Goal: Information Seeking & Learning: Learn about a topic

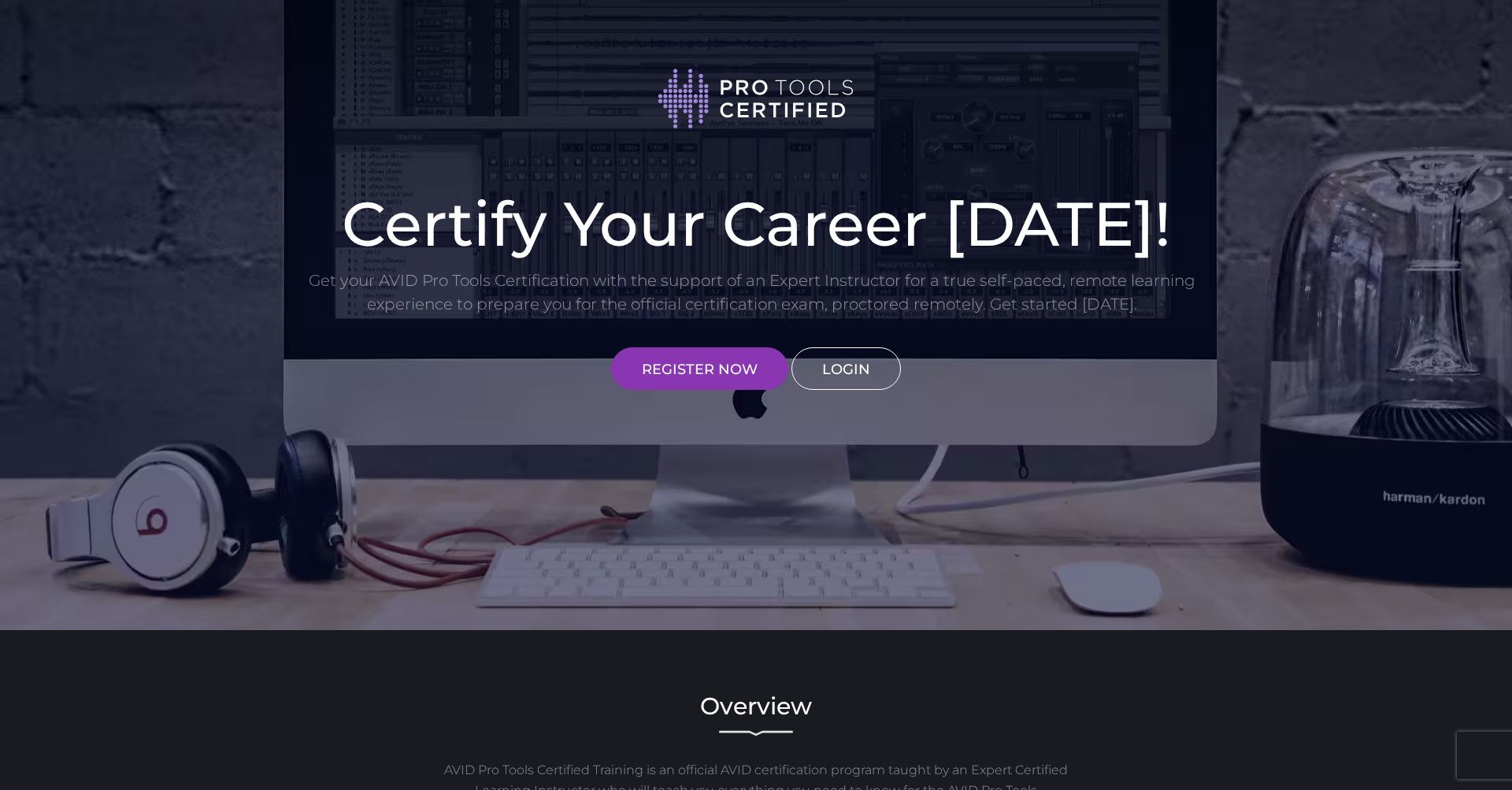
click at [842, 368] on link "LOGIN" at bounding box center [846, 369] width 109 height 43
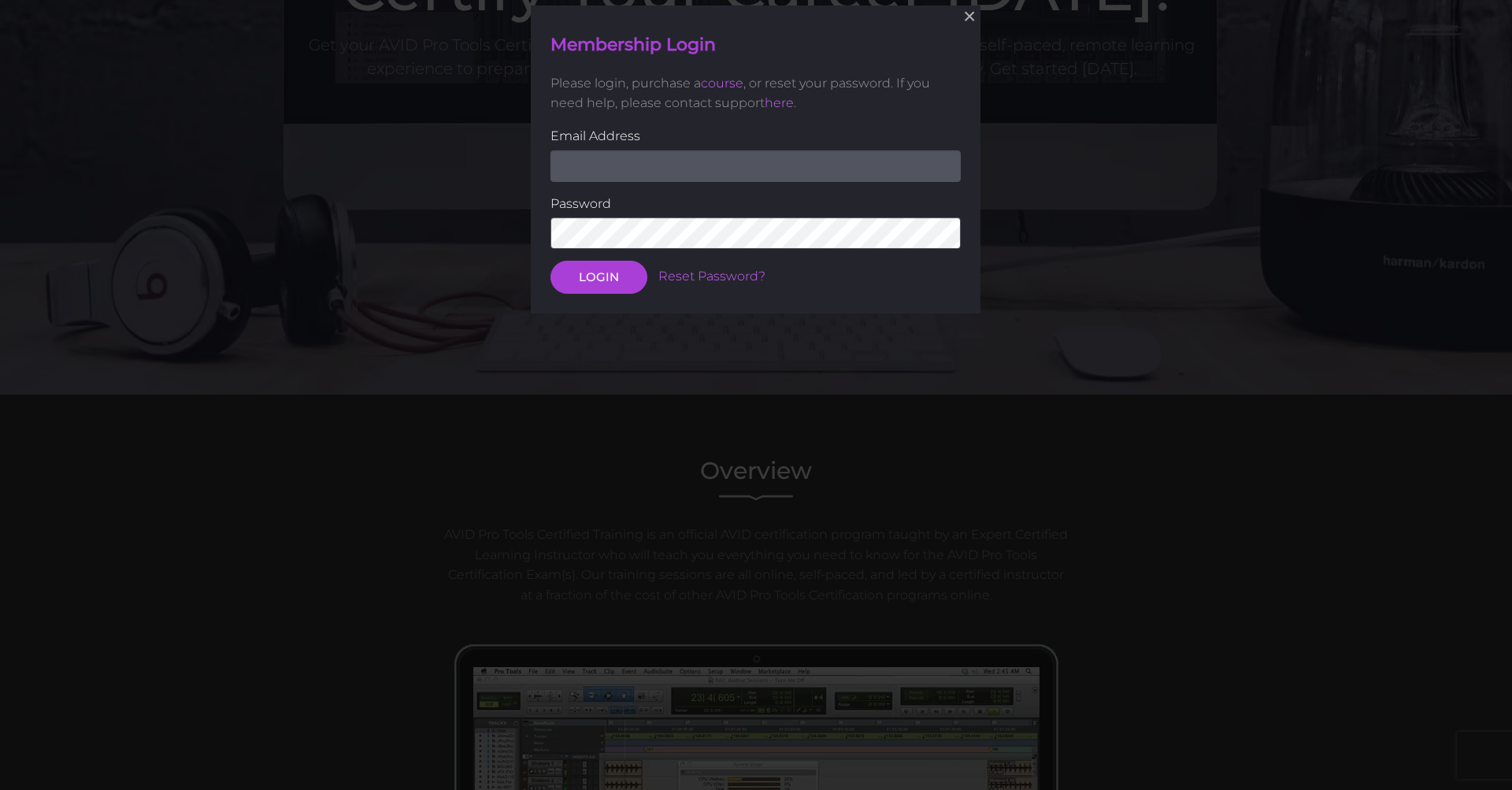
scroll to position [236, 0]
type input "[EMAIL_ADDRESS][DOMAIN_NAME]"
click at [625, 272] on button "LOGIN" at bounding box center [599, 276] width 97 height 33
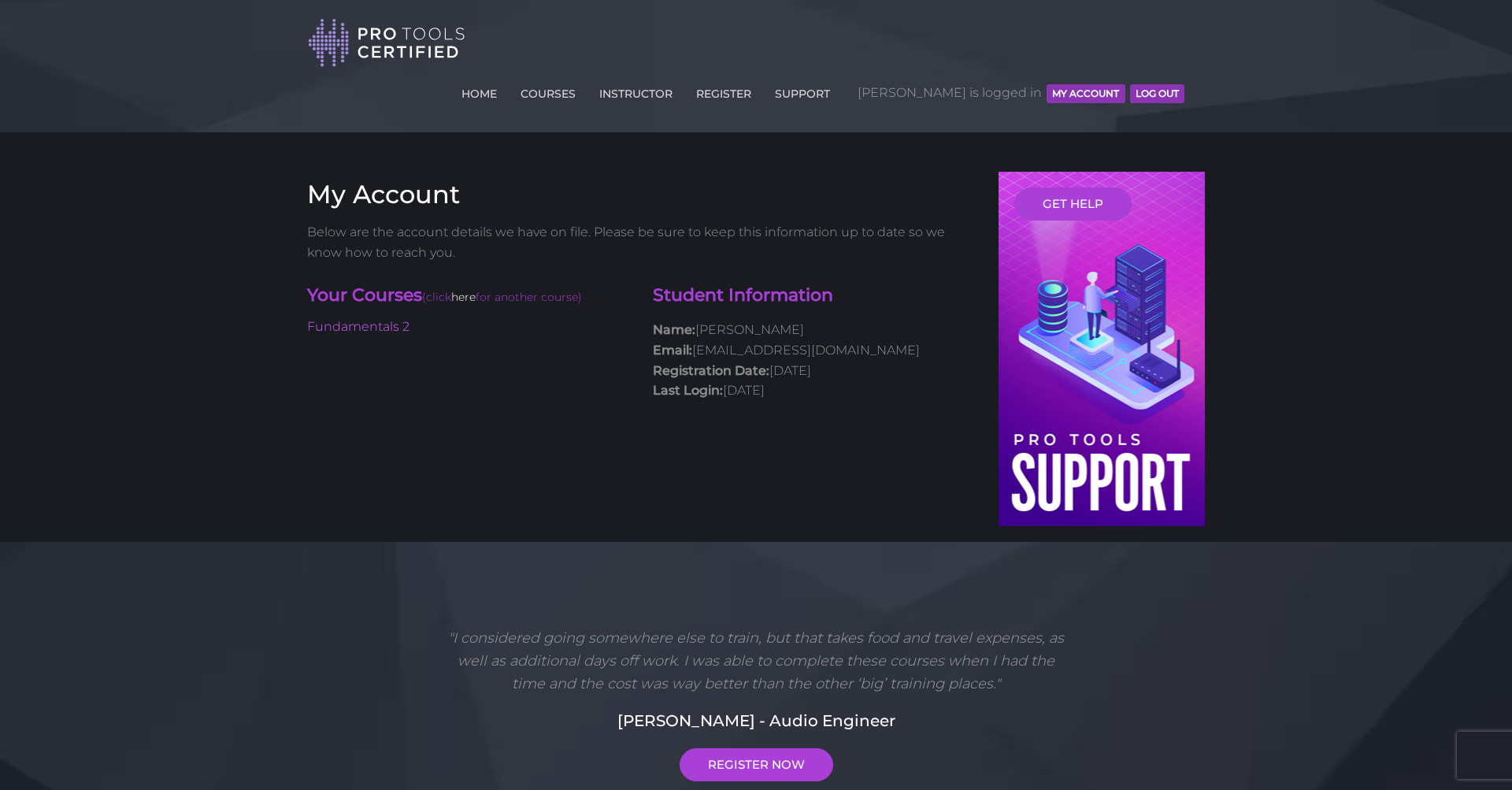
click at [471, 290] on link "here" at bounding box center [463, 297] width 25 height 15
click at [368, 319] on link "Fundamentals 2" at bounding box center [358, 327] width 102 height 15
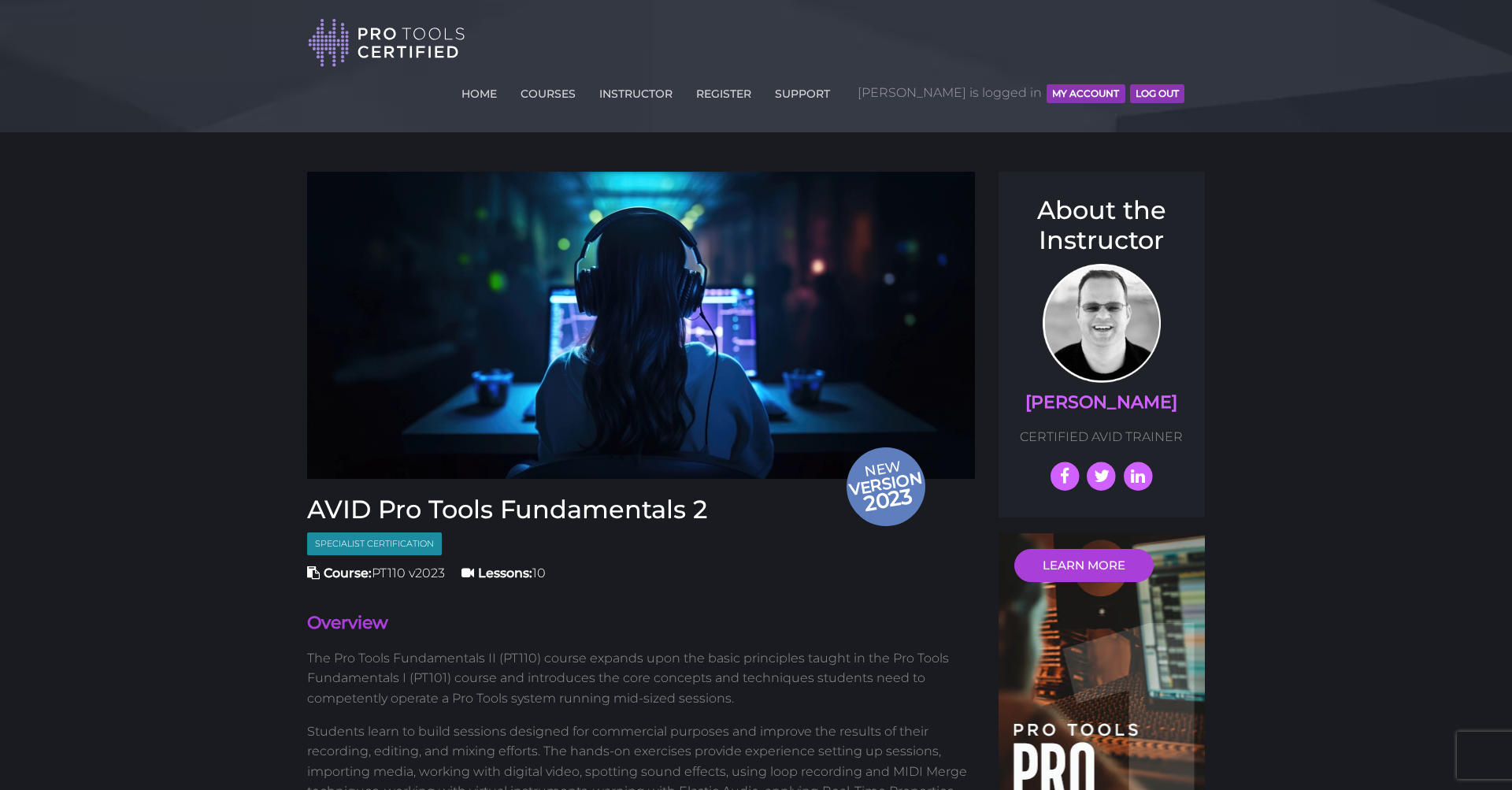
scroll to position [46, 0]
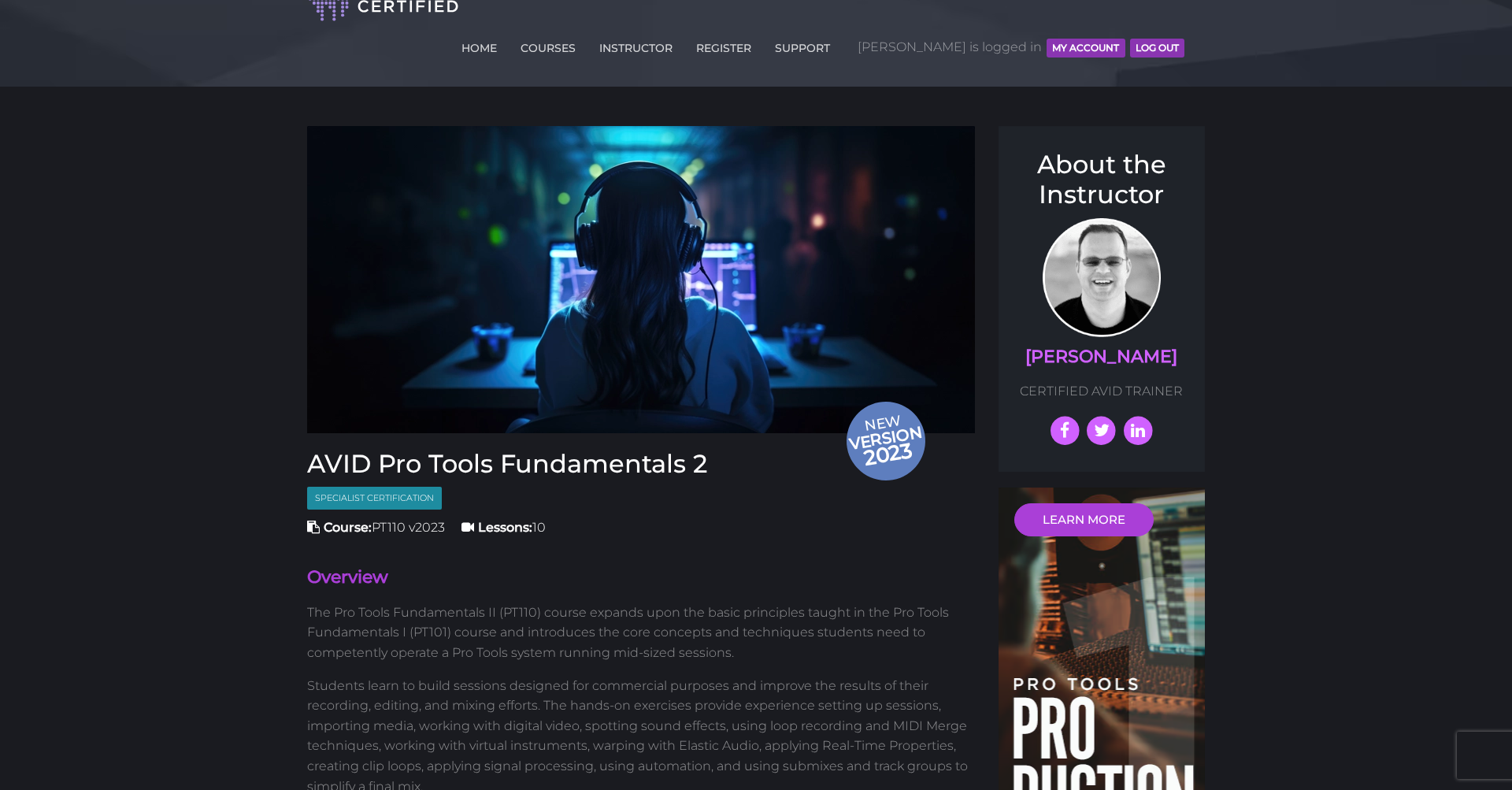
click at [513, 341] on img at bounding box center [641, 279] width 668 height 307
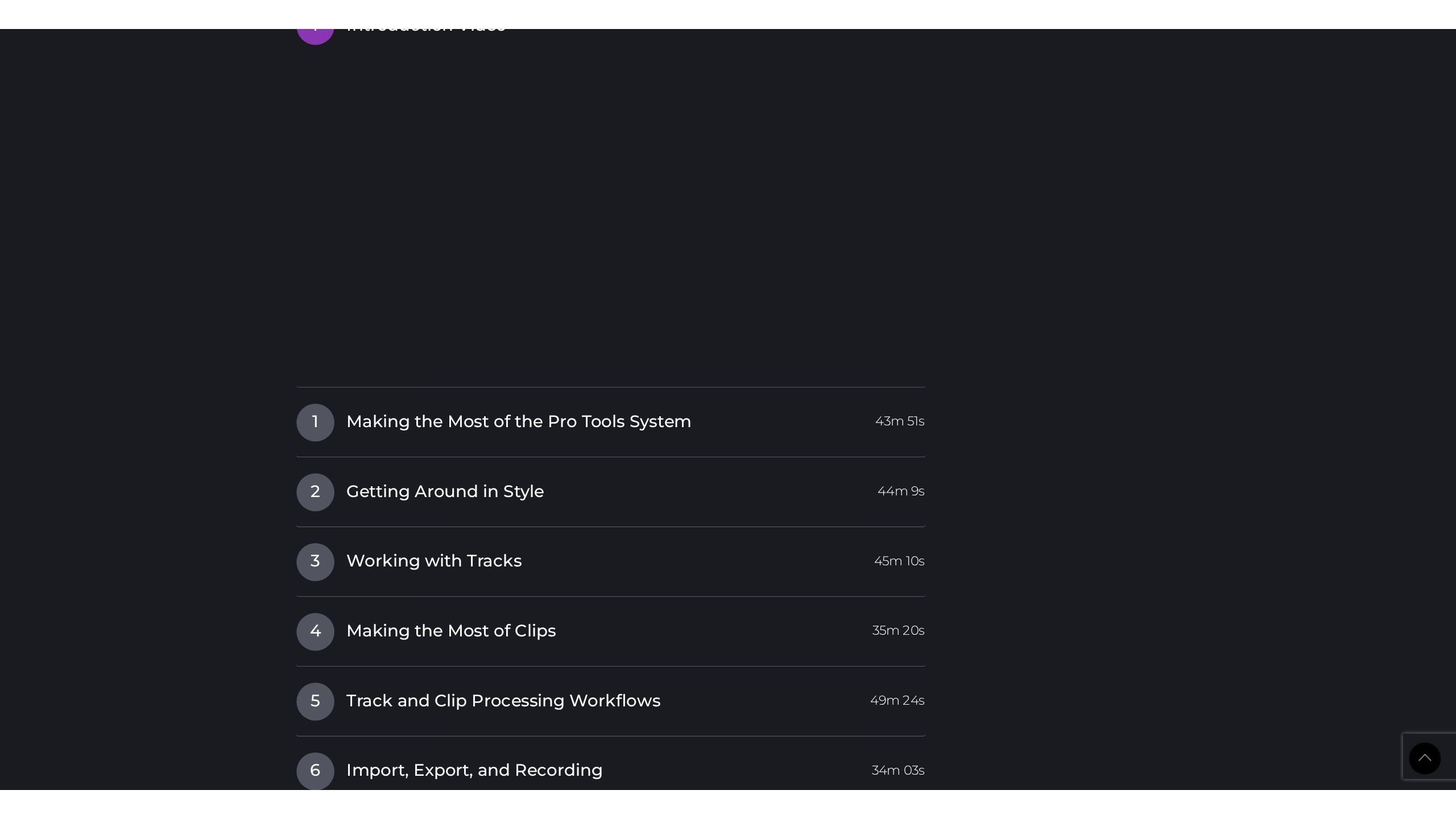
scroll to position [1283, 0]
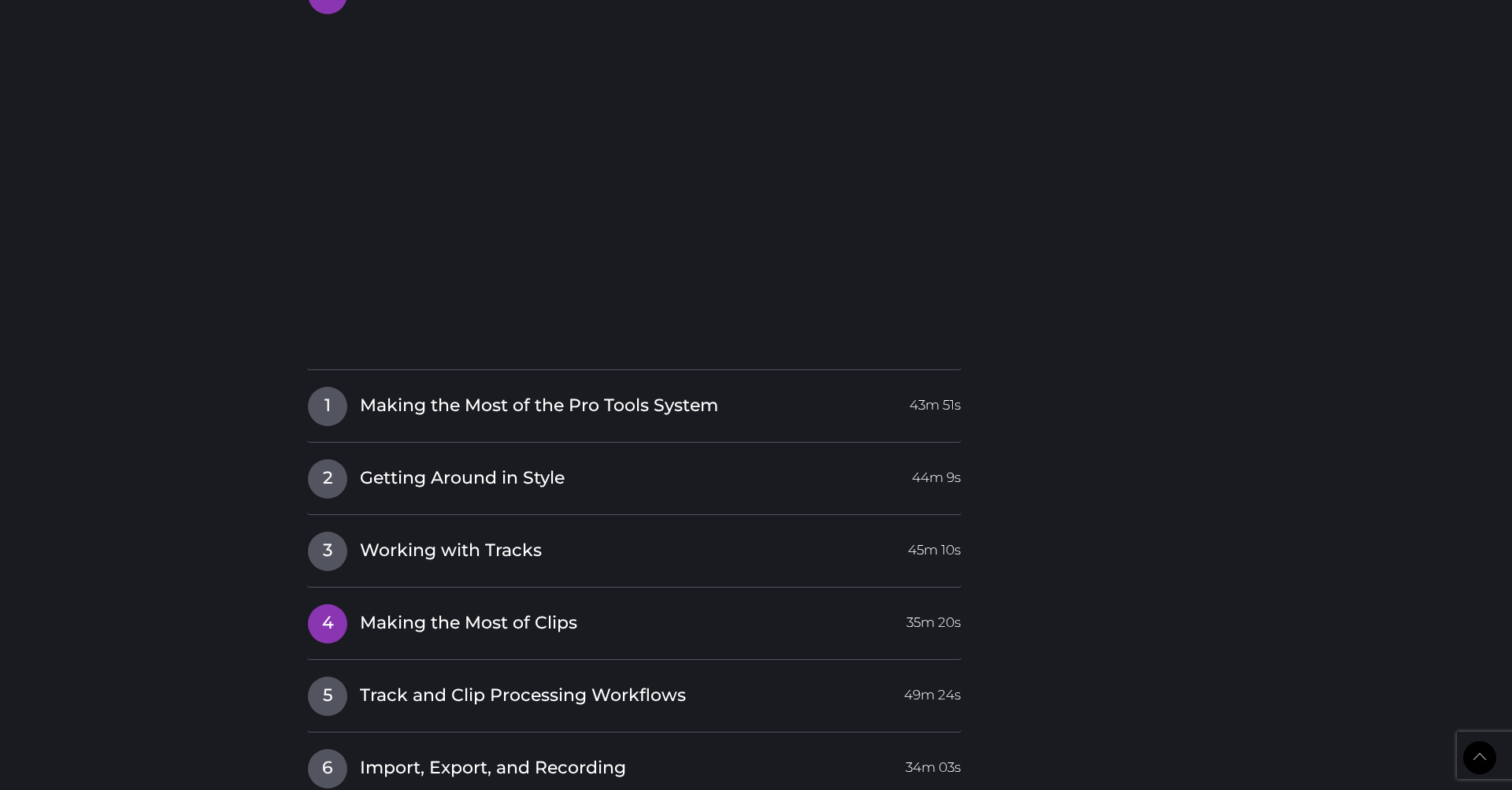
click at [408, 611] on span "Making the Most of Clips" at bounding box center [469, 623] width 217 height 25
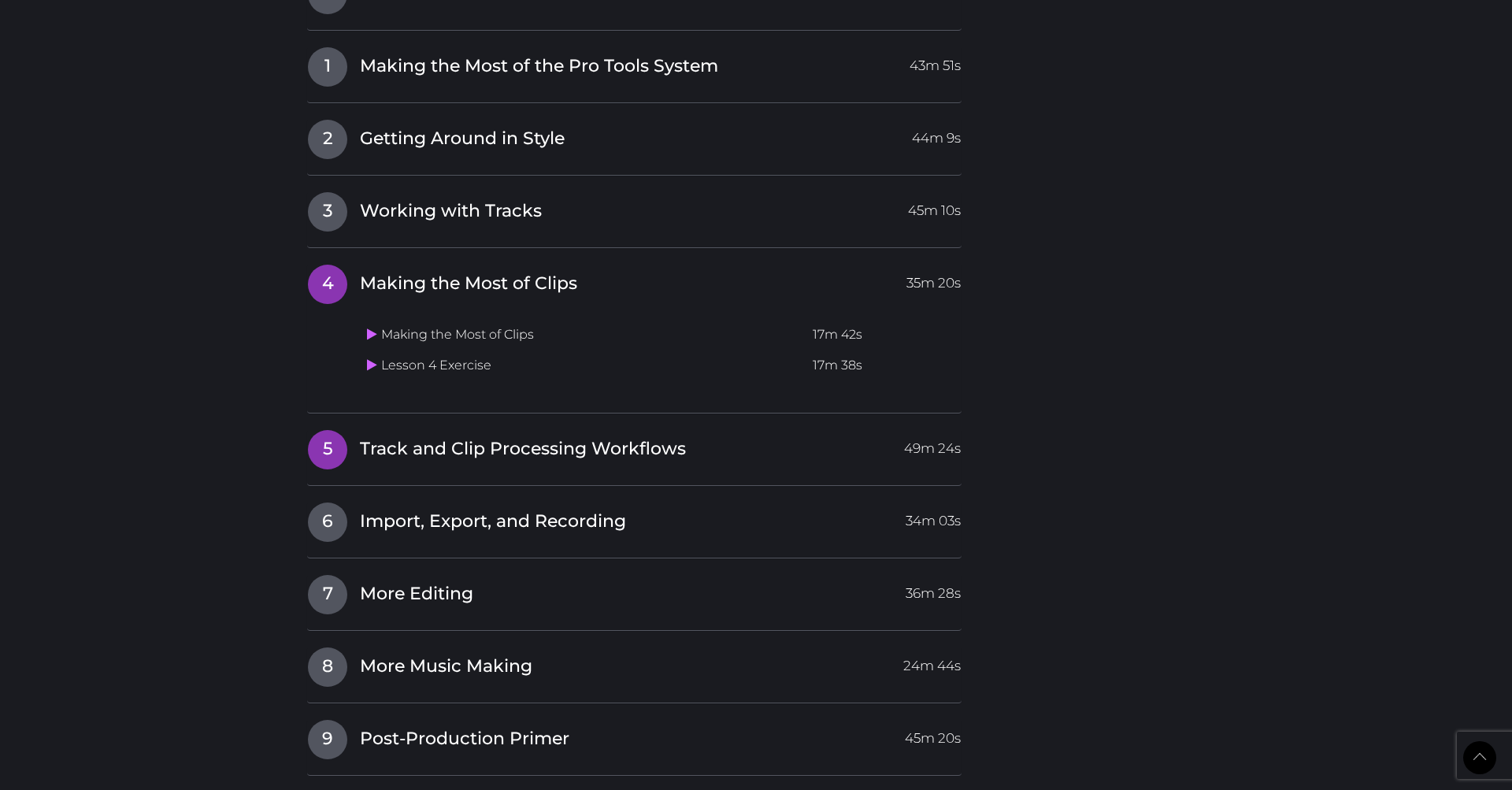
click at [340, 431] on span "5" at bounding box center [327, 450] width 39 height 39
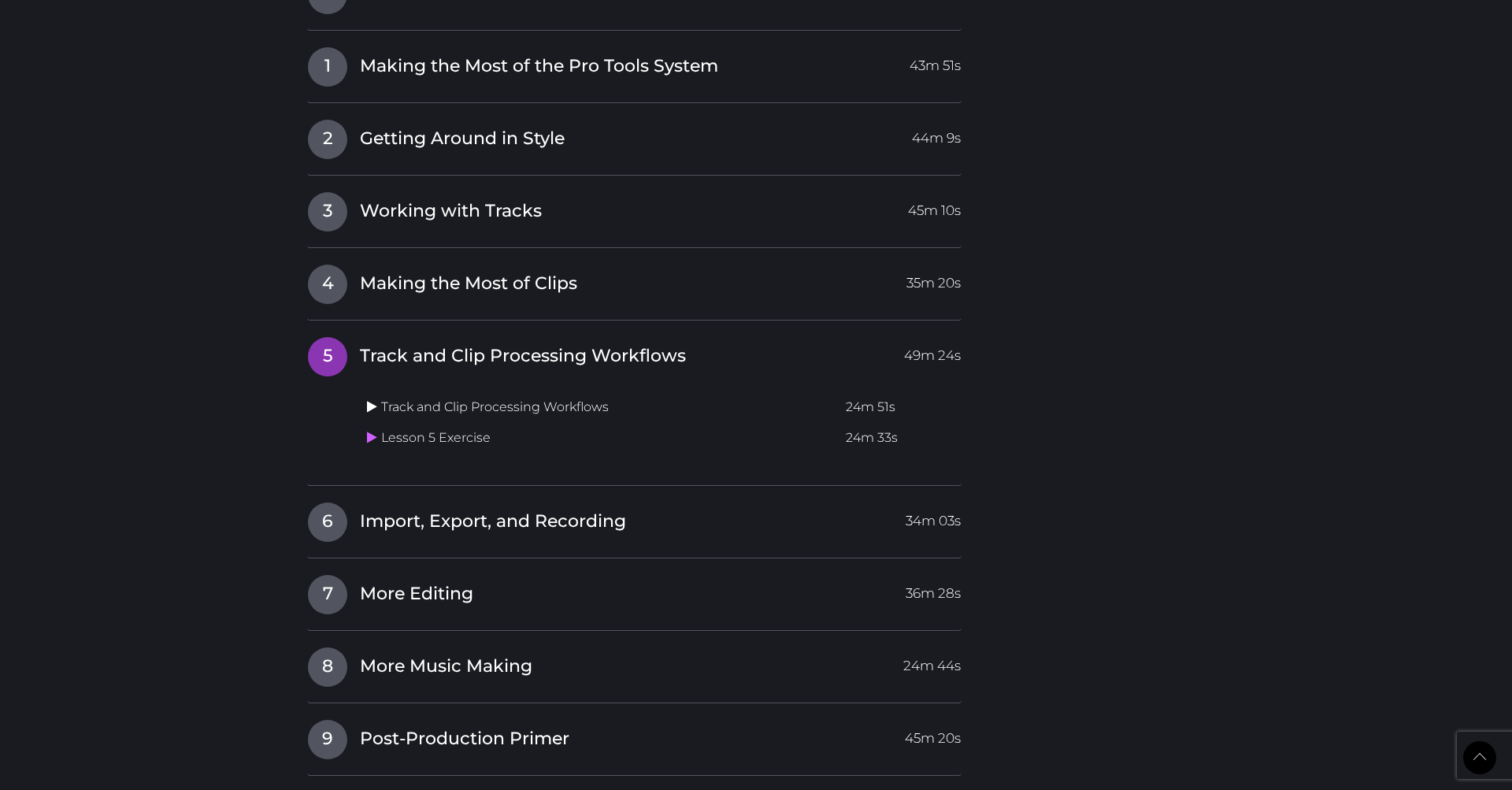
click at [375, 400] on icon at bounding box center [372, 407] width 10 height 13
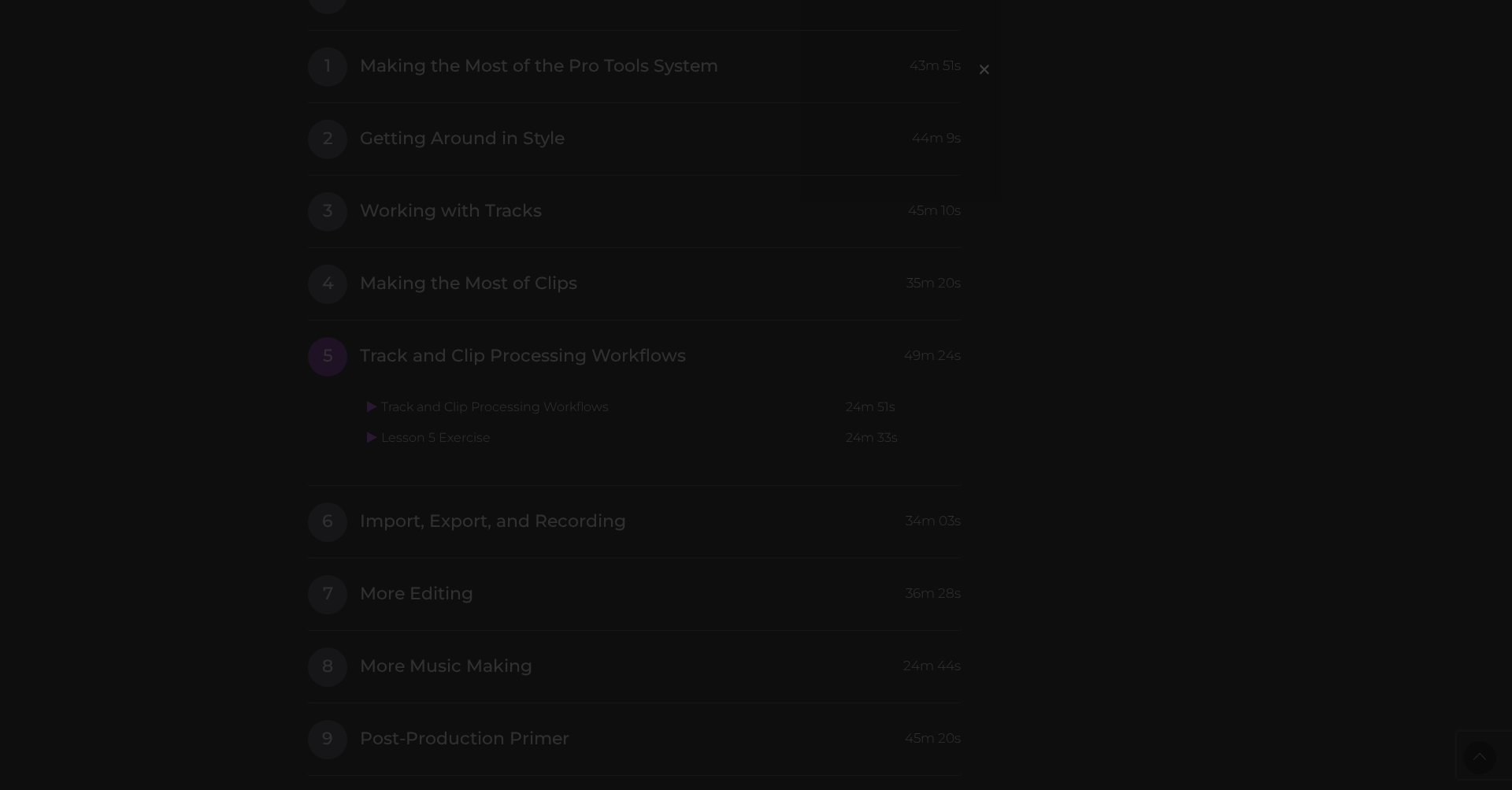
drag, startPoint x: 425, startPoint y: 291, endPoint x: 457, endPoint y: 285, distance: 32.6
click at [430, 289] on div "×" at bounding box center [756, 395] width 1512 height 790
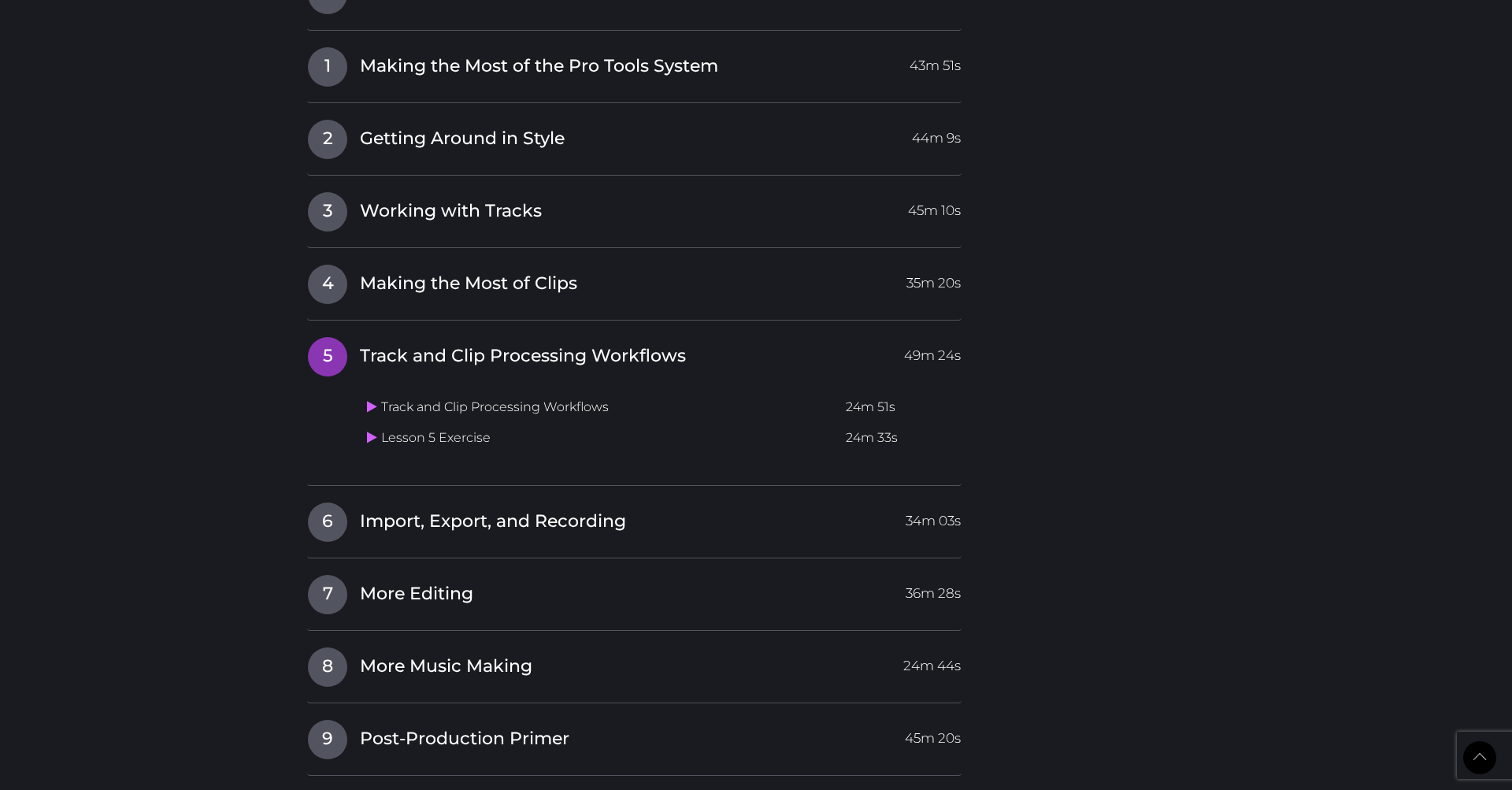
drag, startPoint x: 512, startPoint y: 338, endPoint x: 497, endPoint y: 346, distance: 17.0
click at [512, 392] on td "Track and Clip Processing Workflows" at bounding box center [600, 408] width 479 height 31
click at [378, 400] on link at bounding box center [375, 407] width 15 height 15
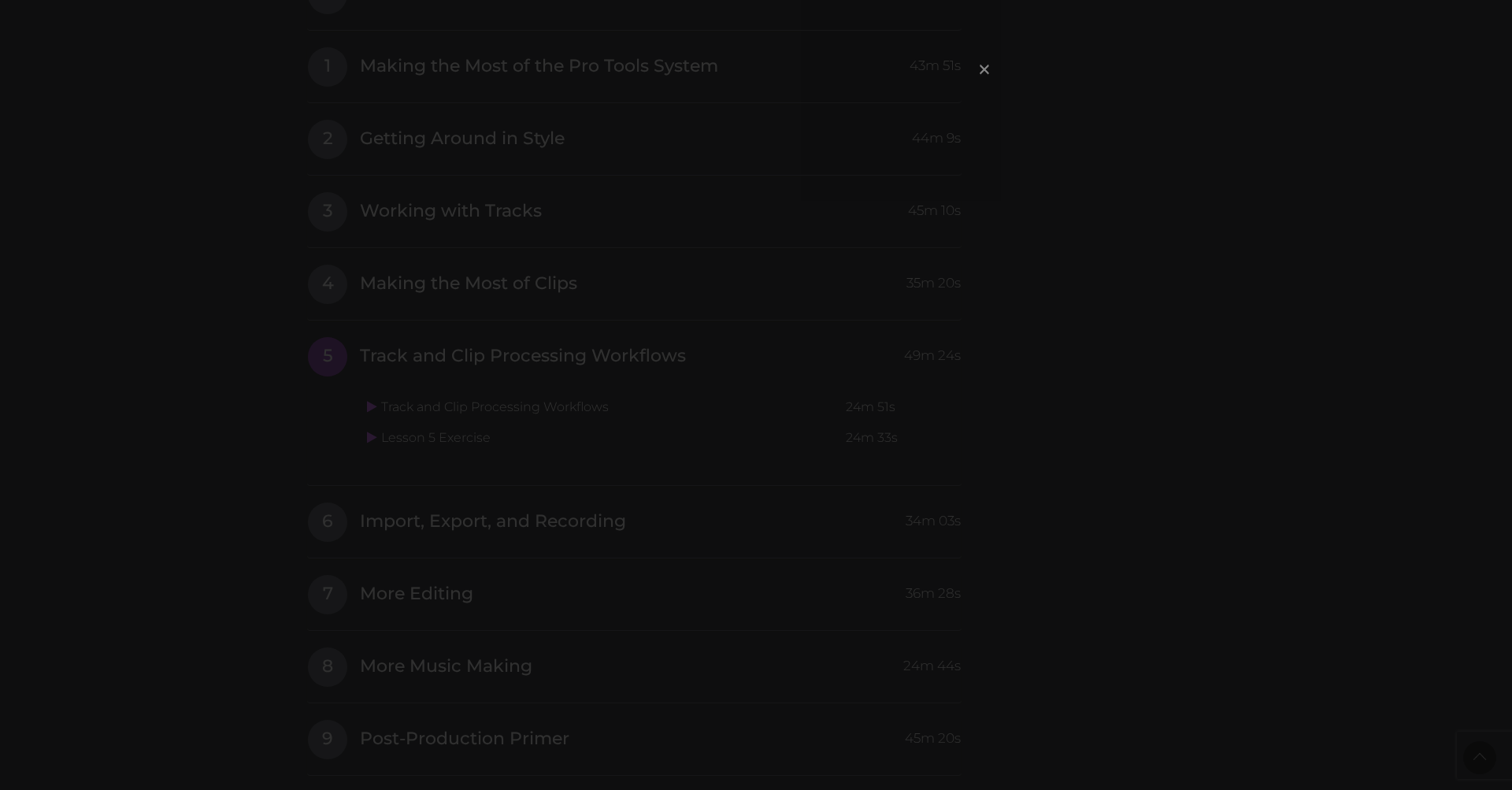
click at [988, 71] on span "×" at bounding box center [984, 68] width 16 height 34
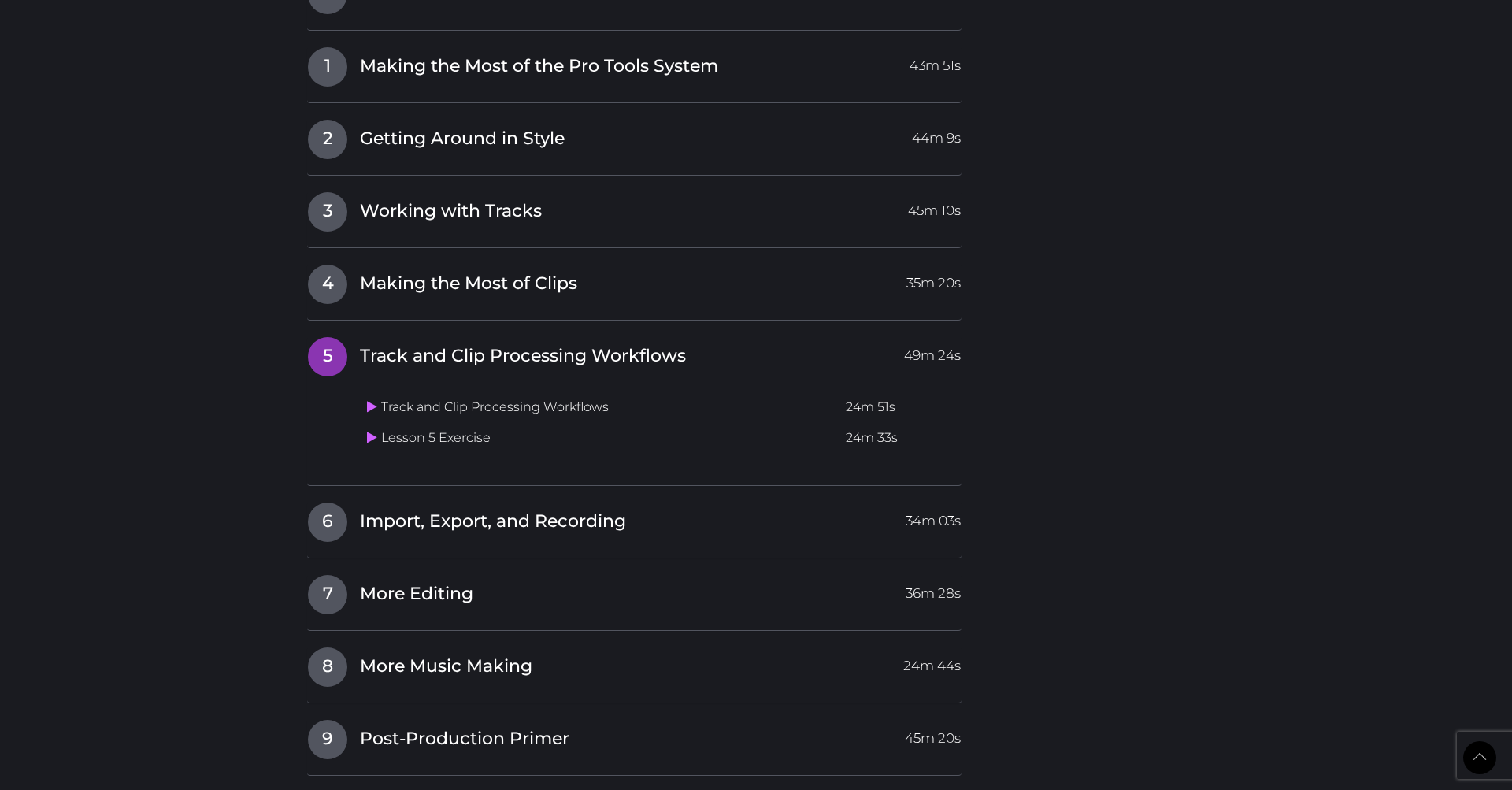
click at [420, 423] on td "Lesson 5 Exercise" at bounding box center [600, 439] width 479 height 31
click at [377, 431] on icon at bounding box center [372, 437] width 10 height 13
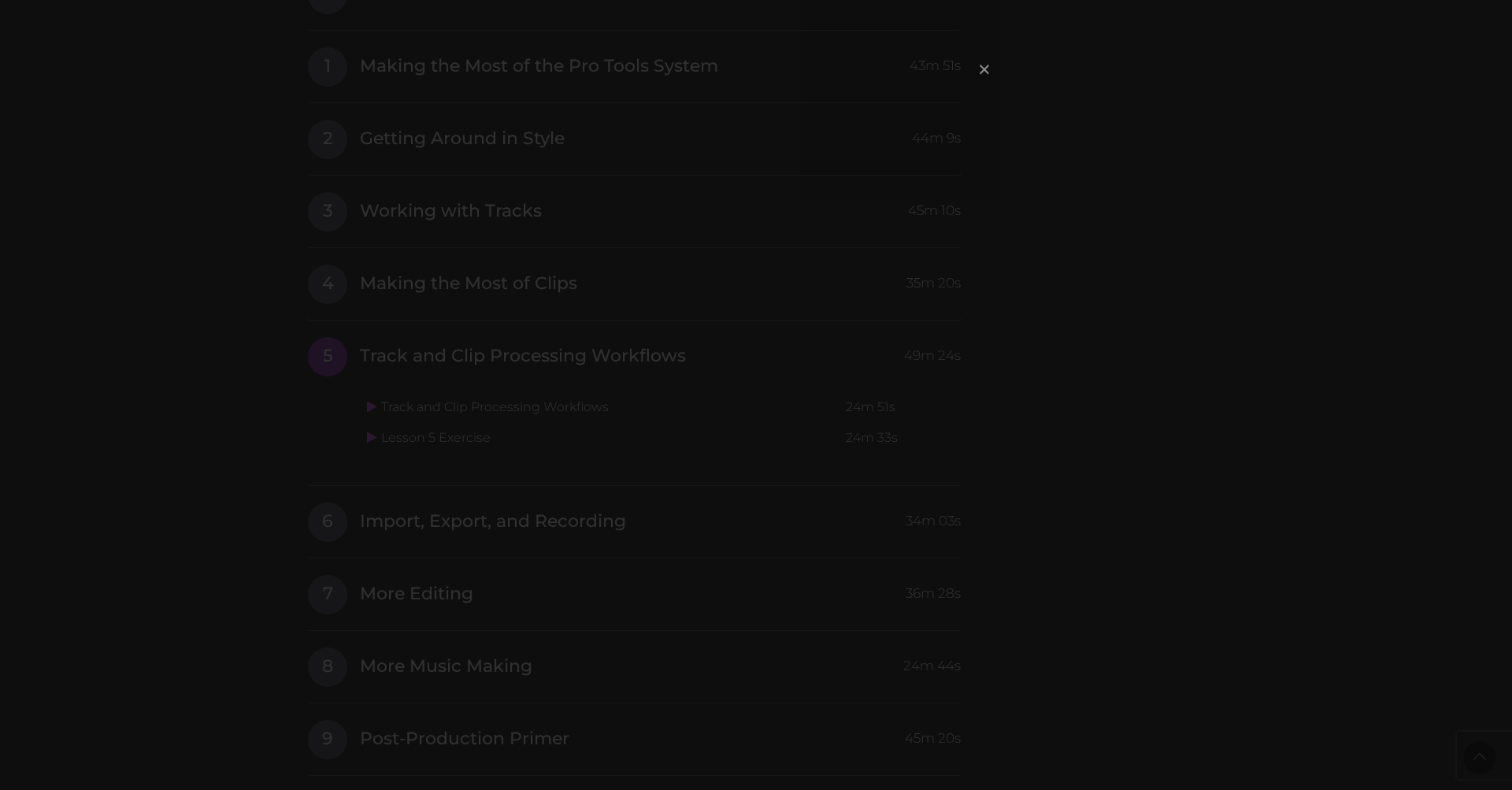
click at [980, 70] on span "×" at bounding box center [984, 68] width 16 height 34
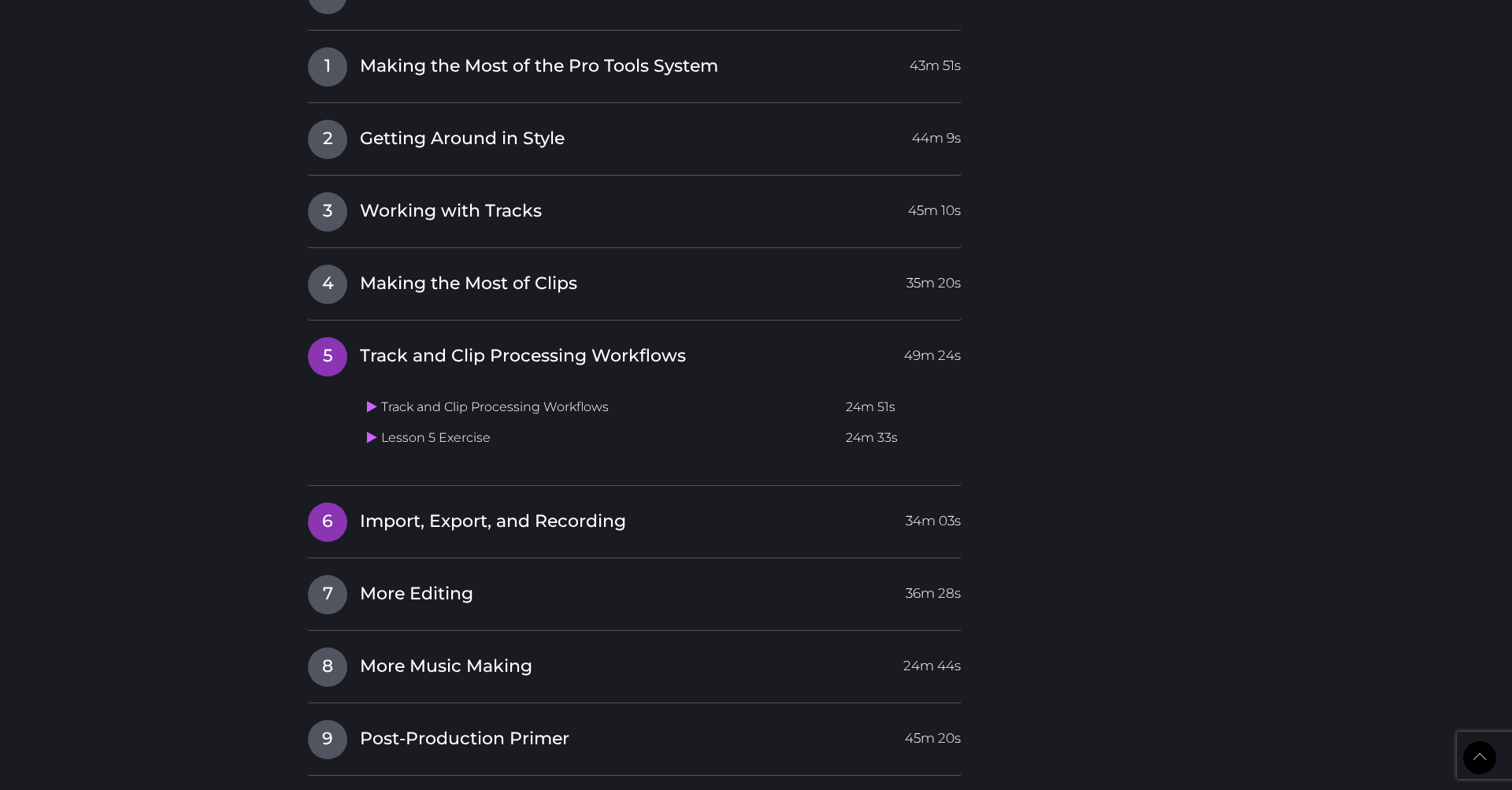
click at [534, 510] on span "Import, Export, and Recording" at bounding box center [493, 522] width 266 height 25
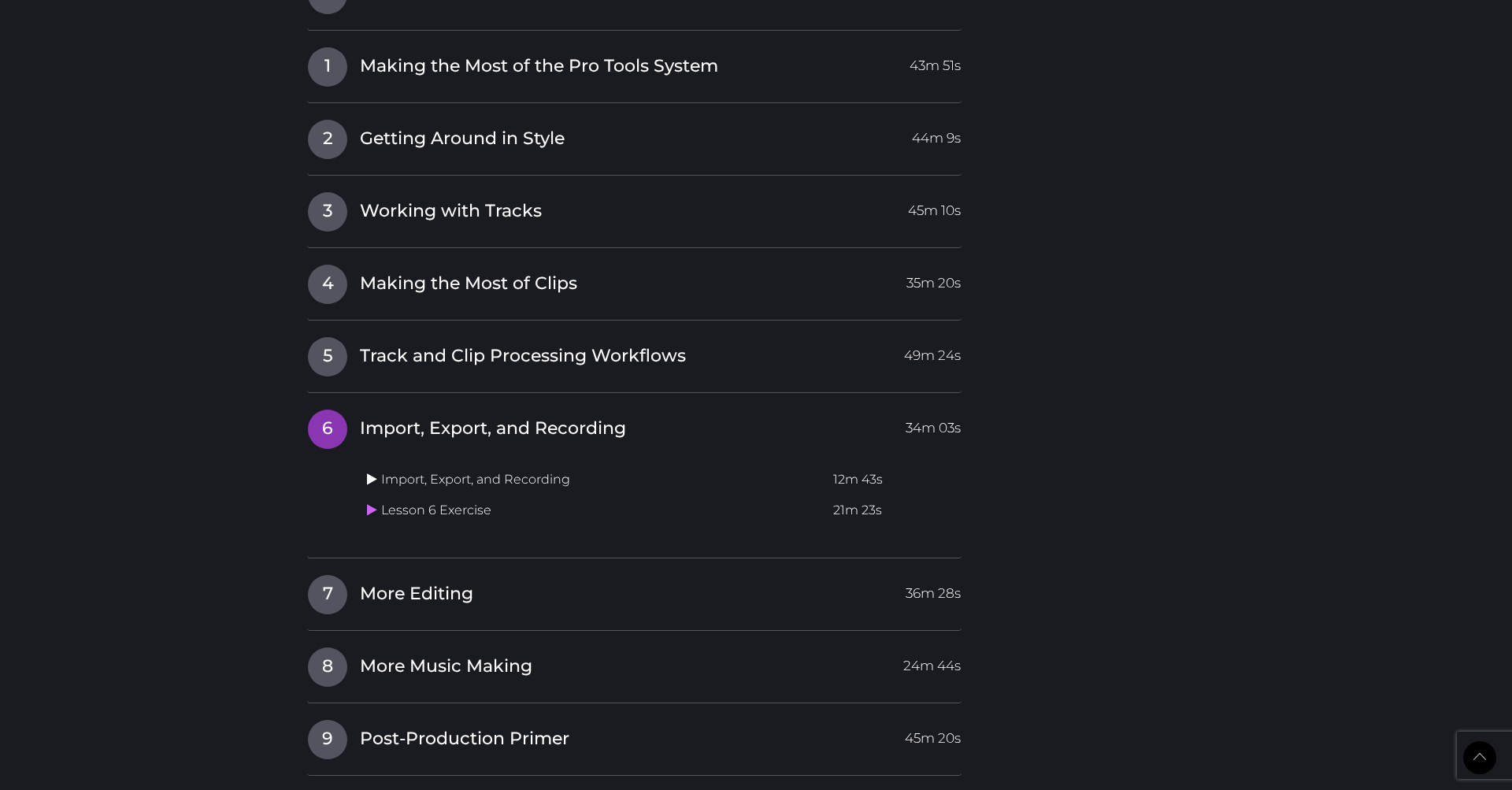
click at [370, 473] on icon at bounding box center [372, 479] width 10 height 13
